Goal: Task Accomplishment & Management: Complete application form

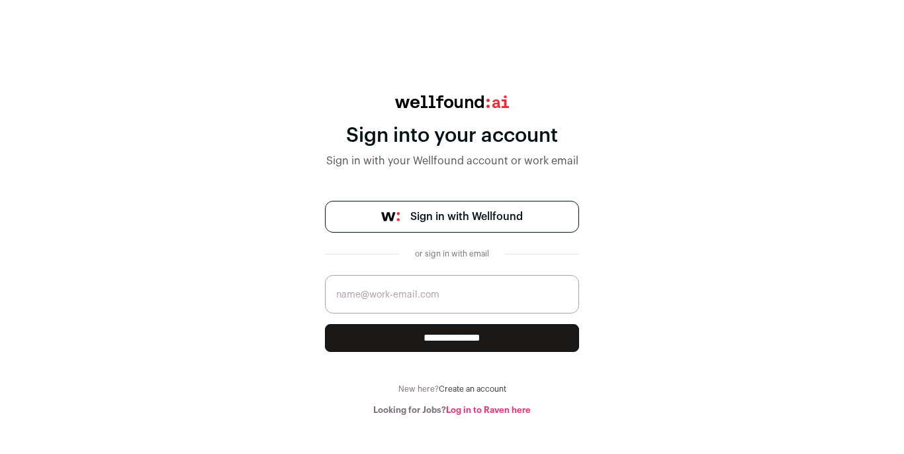
click at [440, 226] on link "Sign in with Wellfound" at bounding box center [452, 217] width 254 height 32
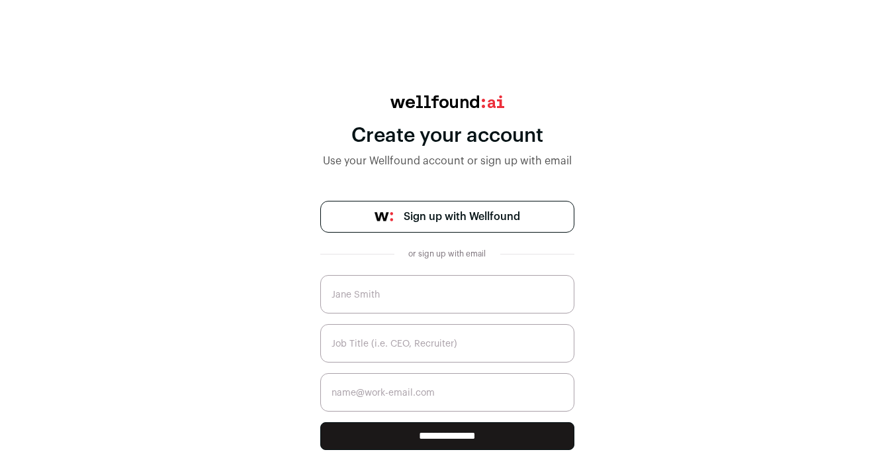
click at [423, 283] on input "text" at bounding box center [447, 294] width 254 height 38
